Goal: Task Accomplishment & Management: Manage account settings

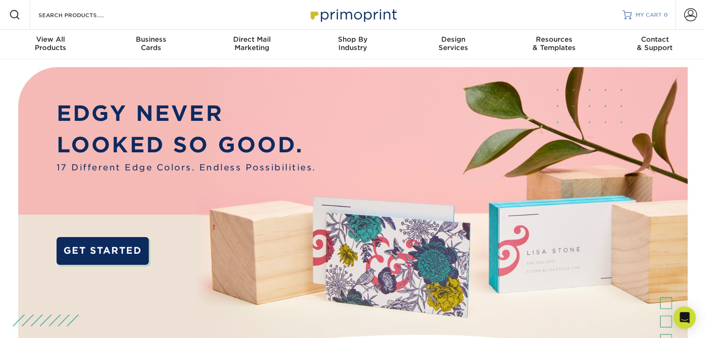
click at [647, 13] on span "MY CART" at bounding box center [648, 15] width 26 height 8
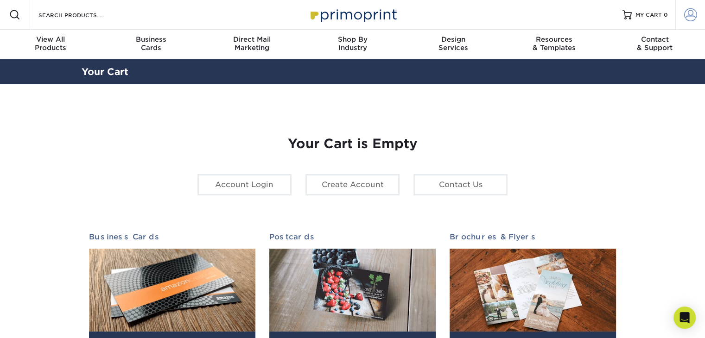
click at [690, 15] on span at bounding box center [690, 14] width 13 height 13
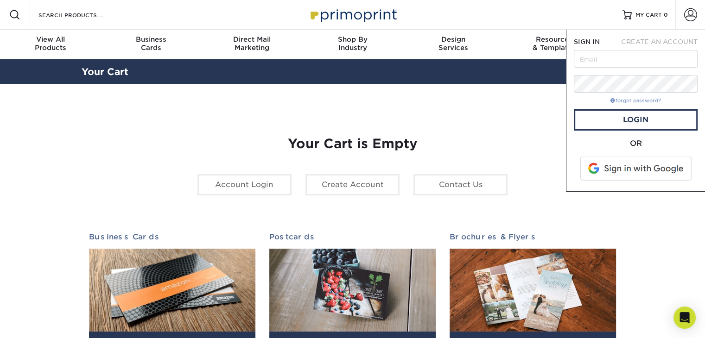
click at [628, 101] on link "forgot password?" at bounding box center [635, 101] width 51 height 6
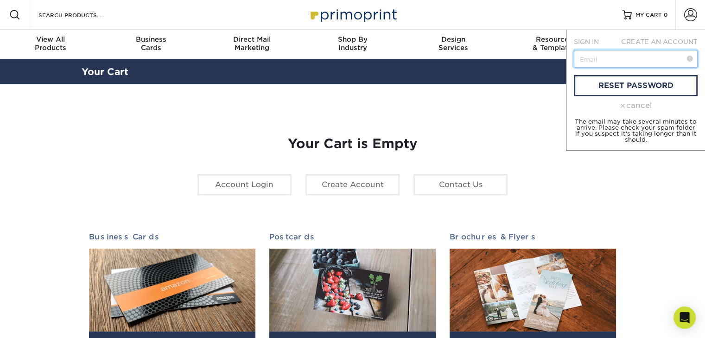
click at [608, 64] on input "text" at bounding box center [636, 59] width 124 height 18
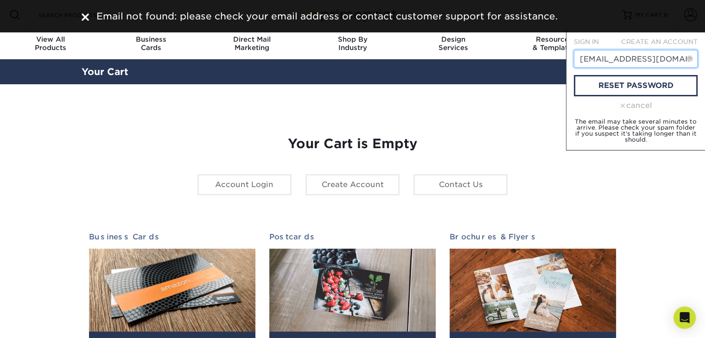
click at [632, 61] on input "team@marathonwps.com" at bounding box center [636, 59] width 124 height 18
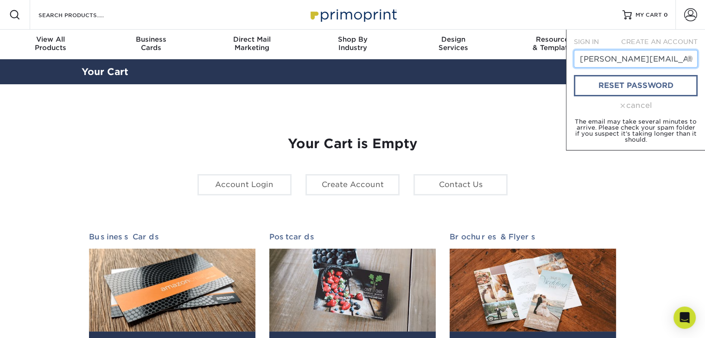
type input "judith@marathonwps.com"
click at [612, 80] on link "reset password" at bounding box center [636, 85] width 124 height 21
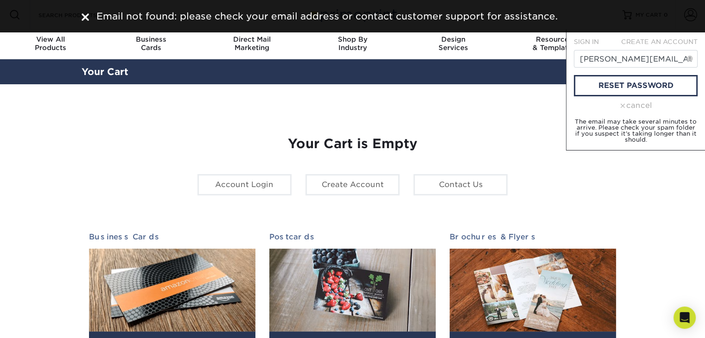
click at [451, 127] on div "Your Cart is Empty Account Login Create Account Contact Us Business Cards 100 c…" at bounding box center [352, 293] width 527 height 359
